Goal: Register for event/course

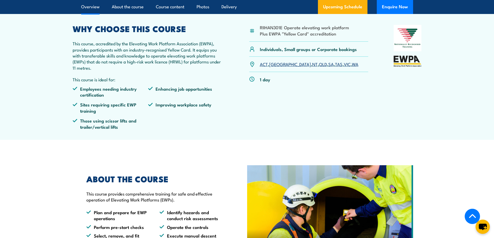
scroll to position [156, 0]
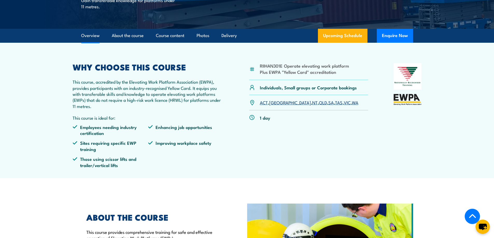
click at [328, 103] on link "SA" at bounding box center [330, 102] width 5 height 6
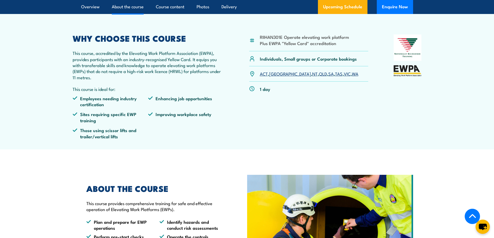
scroll to position [115, 0]
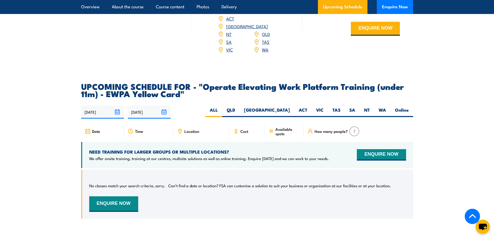
scroll to position [778, 0]
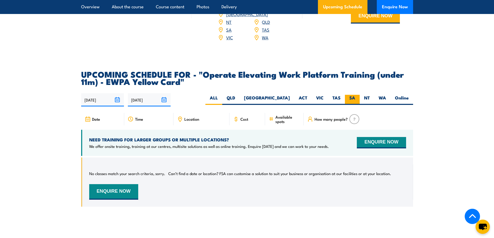
click at [350, 95] on label "SA" at bounding box center [352, 100] width 15 height 10
click at [355, 95] on input "SA" at bounding box center [356, 96] width 3 height 3
radio input "true"
